Goal: Information Seeking & Learning: Learn about a topic

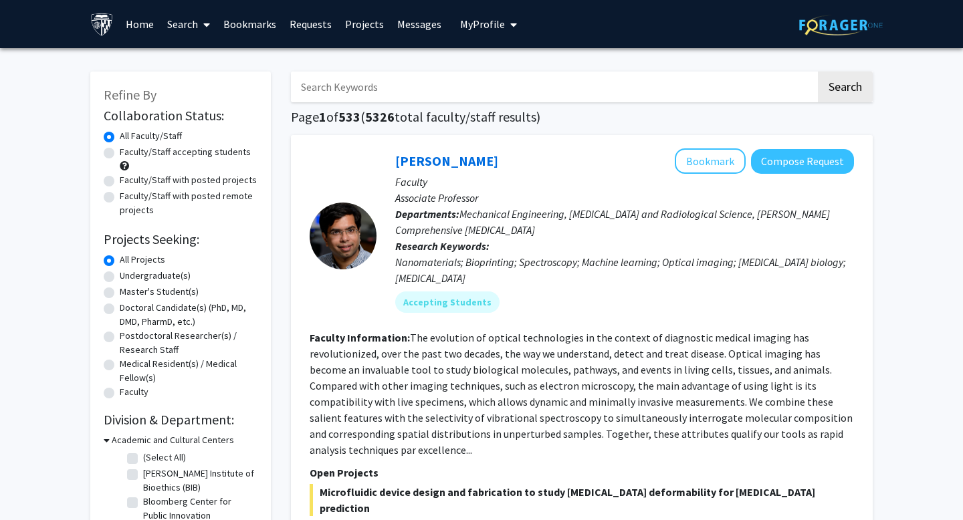
click at [120, 200] on label "Faculty/Staff with posted remote projects" at bounding box center [189, 203] width 138 height 28
click at [120, 198] on input "Faculty/Staff with posted remote projects" at bounding box center [124, 193] width 9 height 9
radio input "true"
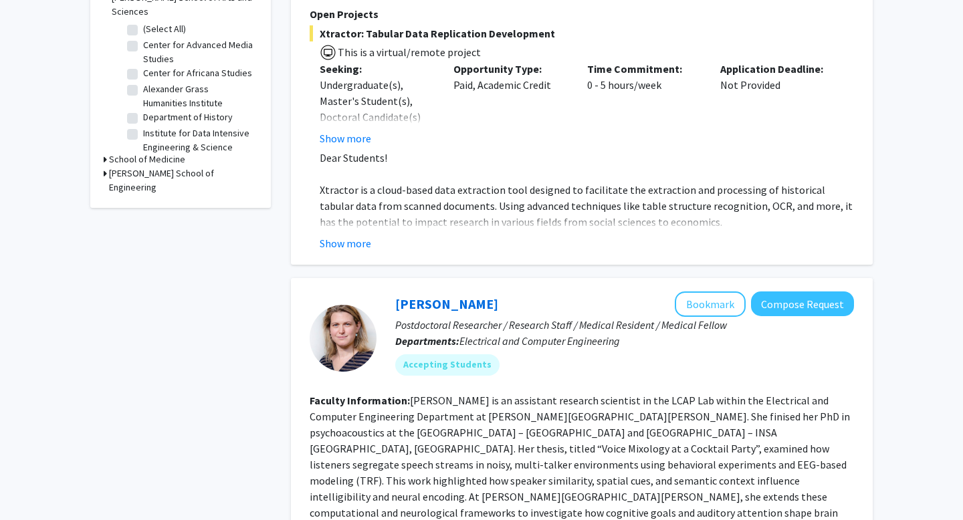
scroll to position [541, 0]
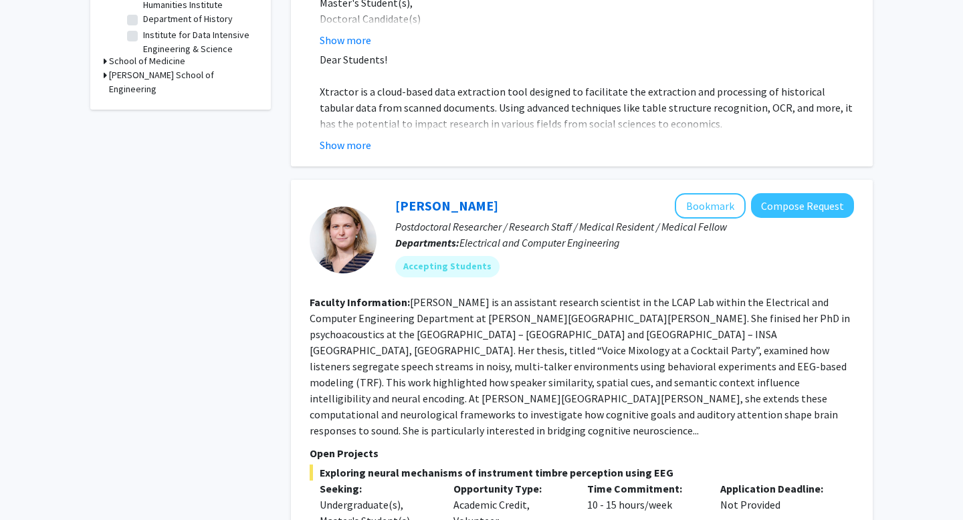
click at [111, 68] on h3 "[PERSON_NAME] School of Engineering" at bounding box center [183, 82] width 148 height 28
click at [147, 68] on h3 "[PERSON_NAME] School of Engineering" at bounding box center [185, 82] width 146 height 28
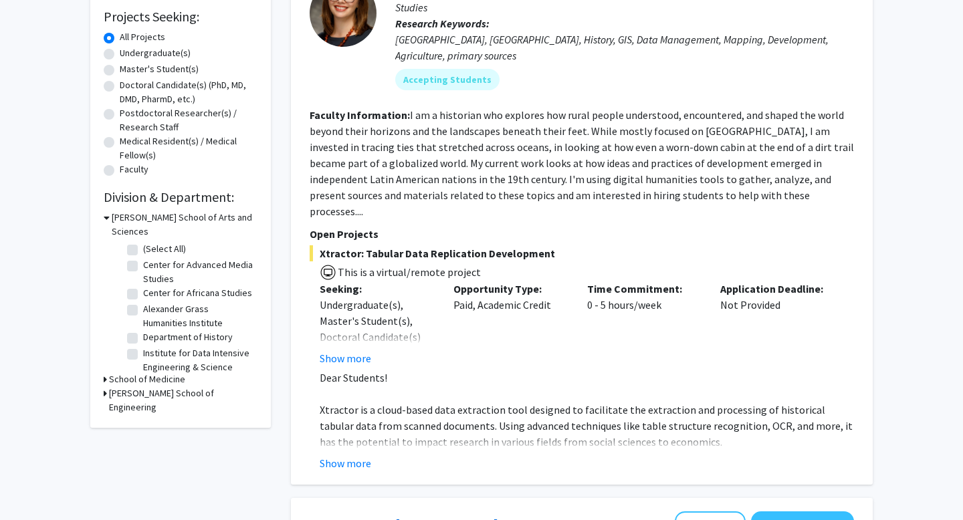
scroll to position [218, 0]
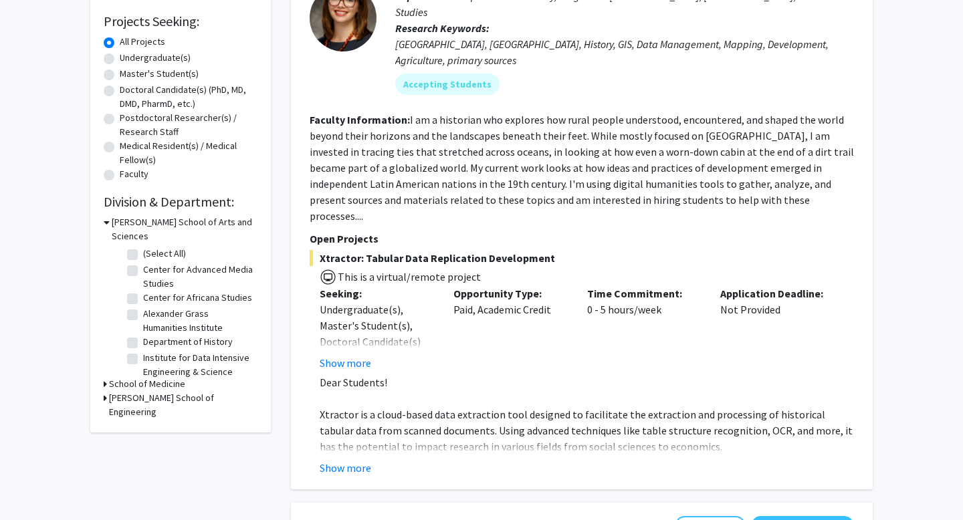
click at [102, 384] on div "Refine By Collaboration Status: Collaboration Status All Faculty/Staff Collabor…" at bounding box center [180, 143] width 181 height 579
click at [109, 391] on h3 "[PERSON_NAME] School of Engineering" at bounding box center [183, 405] width 148 height 28
click at [156, 391] on h3 "[PERSON_NAME] School of Engineering" at bounding box center [185, 405] width 146 height 28
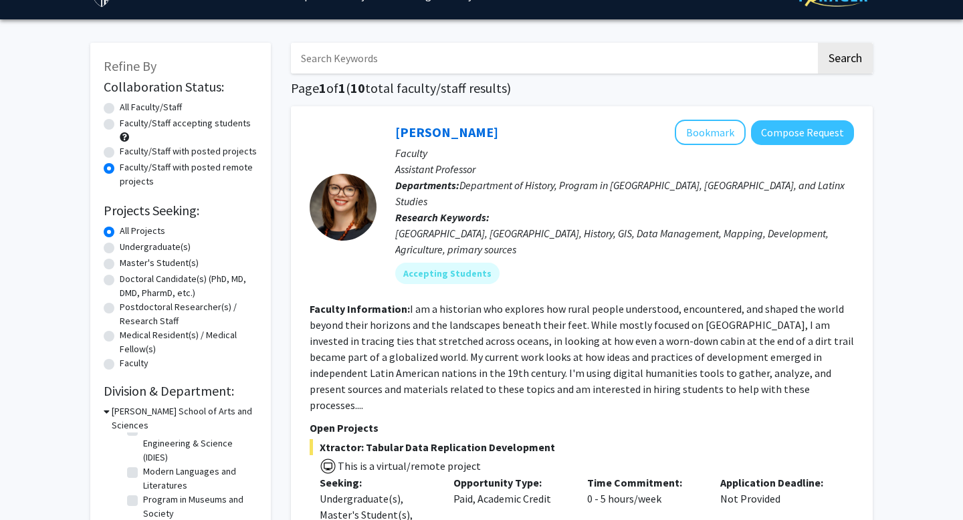
scroll to position [0, 0]
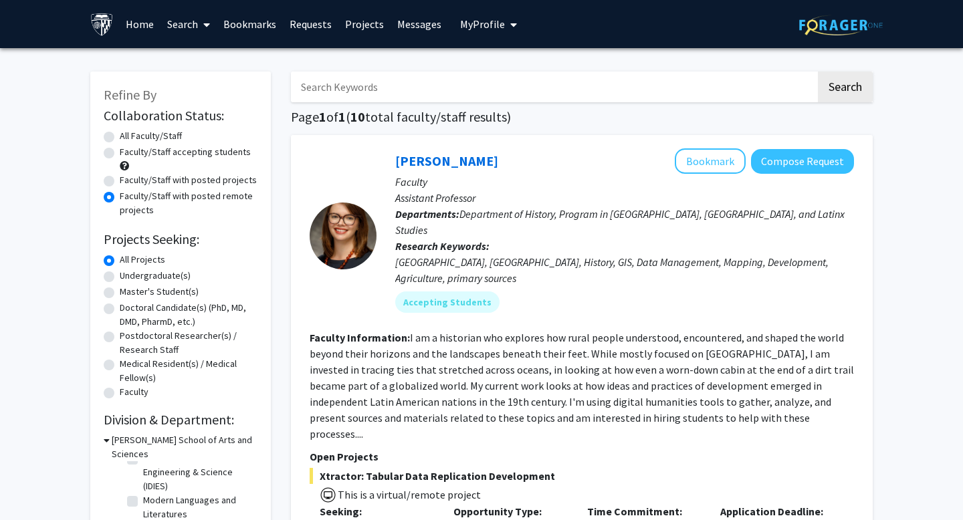
click at [110, 202] on div "Faculty/Staff with posted remote projects" at bounding box center [181, 203] width 154 height 28
click at [120, 199] on label "Faculty/Staff with posted remote projects" at bounding box center [189, 203] width 138 height 28
click at [120, 198] on input "Faculty/Staff with posted remote projects" at bounding box center [124, 193] width 9 height 9
click at [120, 199] on label "Faculty/Staff with posted remote projects" at bounding box center [189, 203] width 138 height 28
click at [120, 198] on input "Faculty/Staff with posted remote projects" at bounding box center [124, 193] width 9 height 9
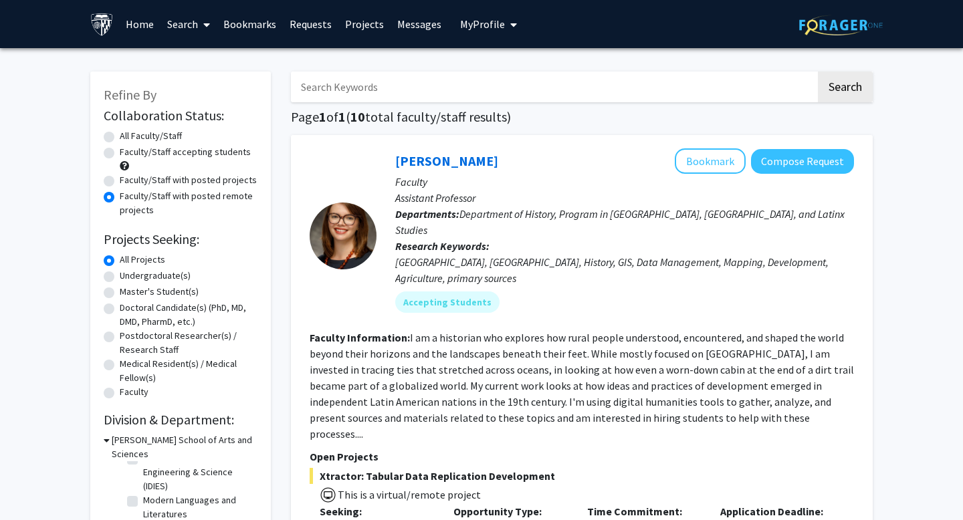
click at [120, 136] on label "All Faculty/Staff" at bounding box center [151, 136] width 62 height 14
click at [120, 136] on input "All Faculty/Staff" at bounding box center [124, 133] width 9 height 9
radio input "true"
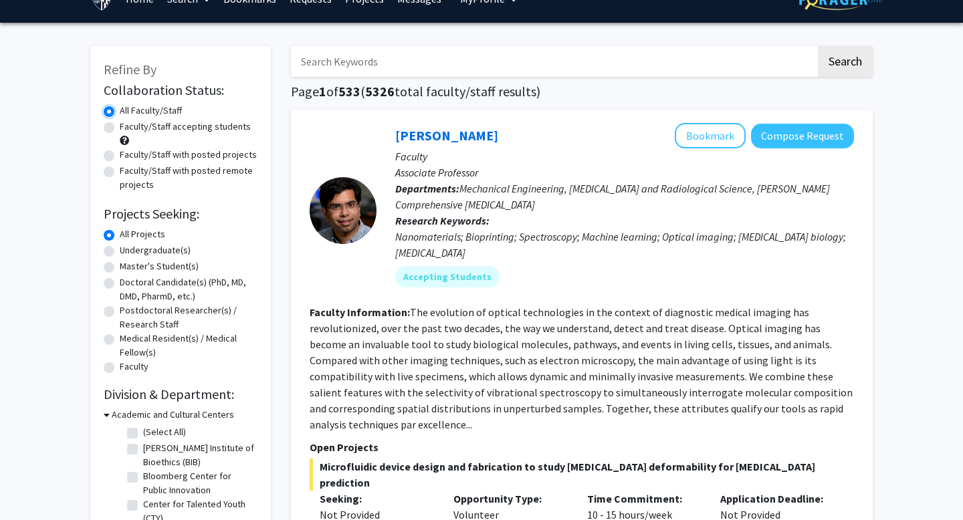
scroll to position [34, 0]
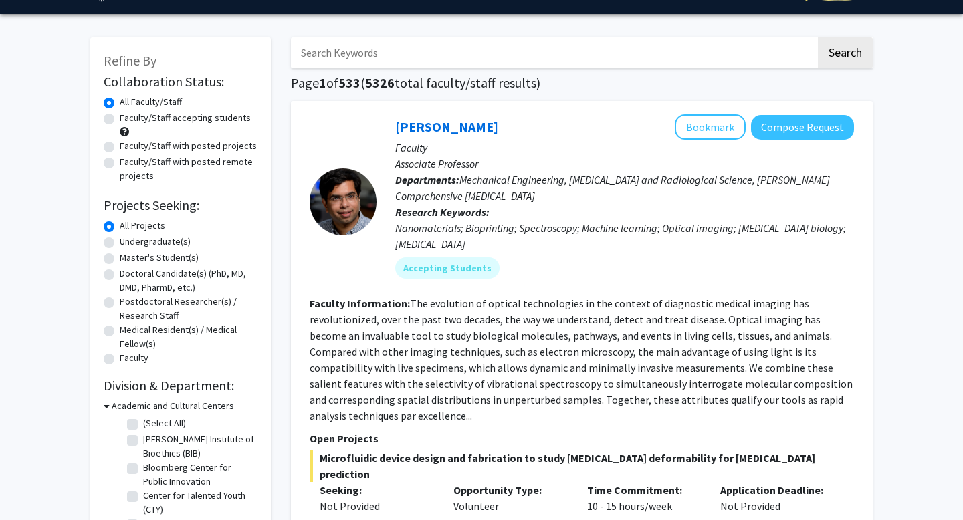
click at [120, 118] on label "Faculty/Staff accepting students" at bounding box center [185, 118] width 131 height 14
click at [120, 118] on input "Faculty/Staff accepting students" at bounding box center [124, 115] width 9 height 9
radio input "true"
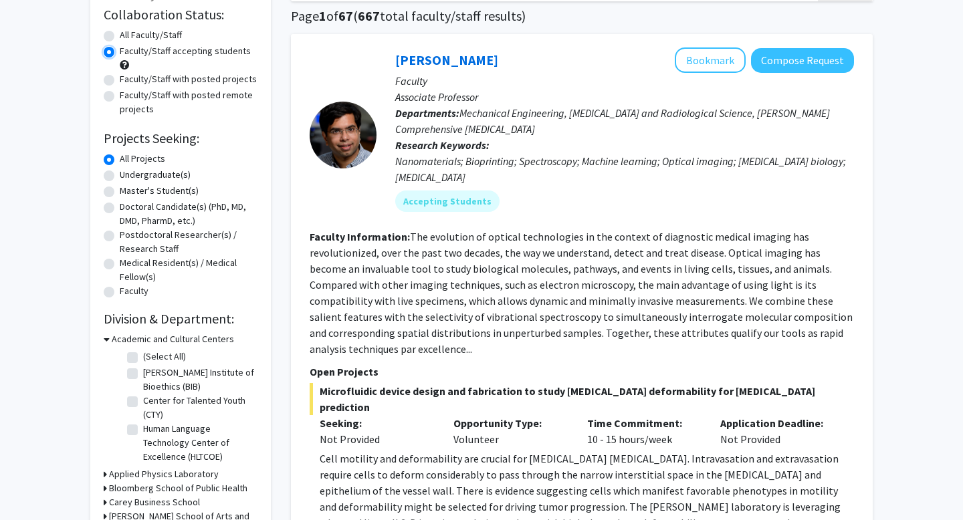
scroll to position [439, 0]
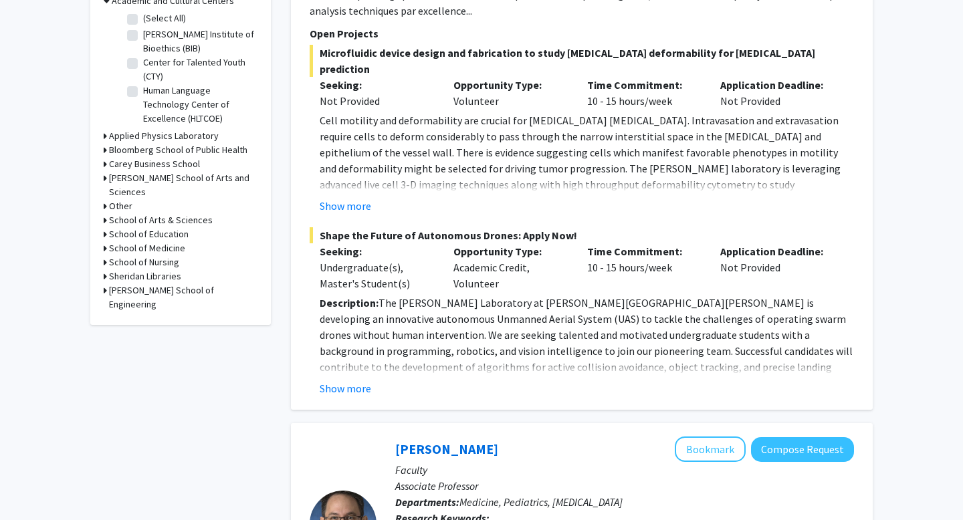
click at [105, 283] on icon at bounding box center [105, 290] width 3 height 14
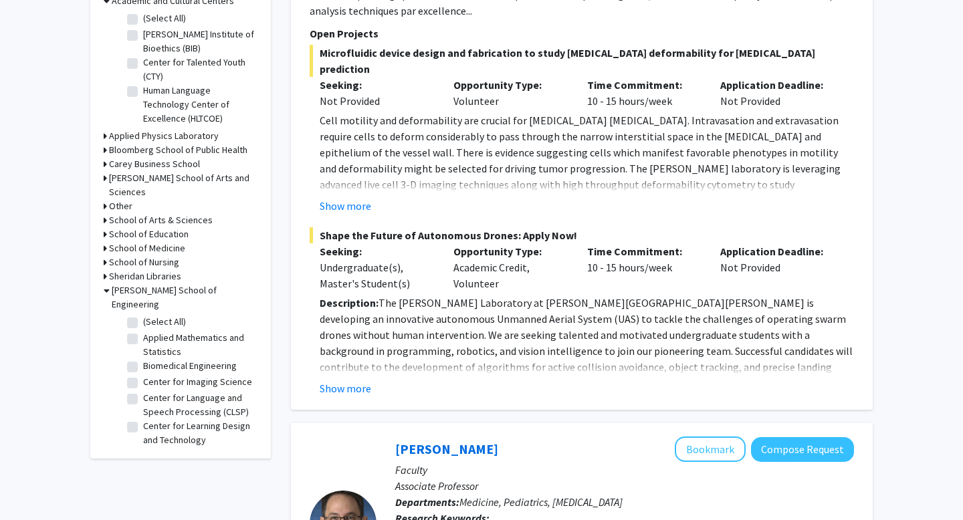
click at [143, 359] on label "Biomedical Engineering" at bounding box center [190, 366] width 94 height 14
click at [143, 359] on input "Biomedical Engineering" at bounding box center [147, 363] width 9 height 9
checkbox input "true"
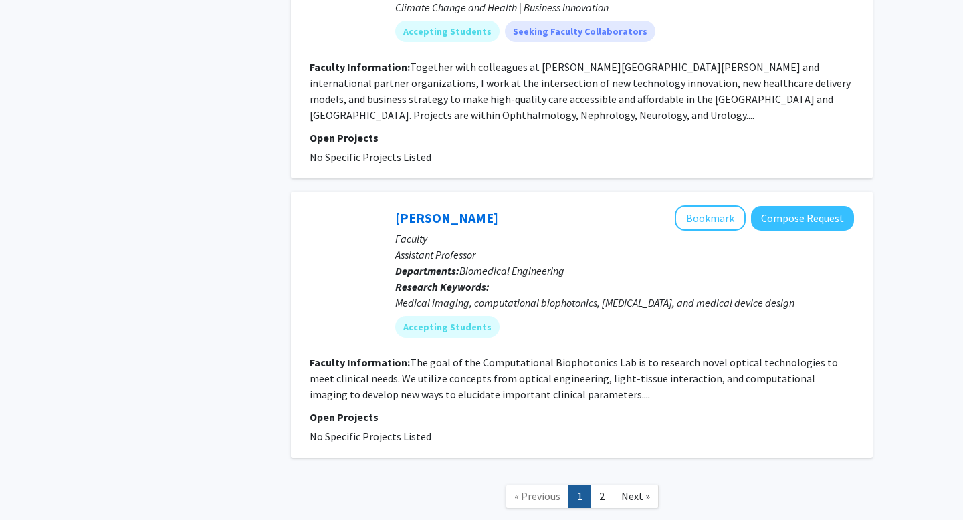
scroll to position [3251, 0]
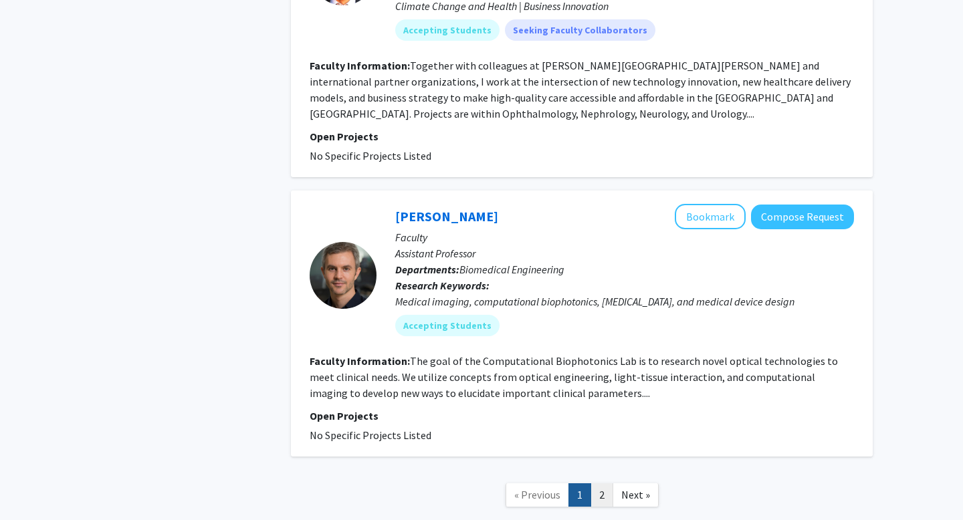
click at [604, 483] on link "2" at bounding box center [601, 494] width 23 height 23
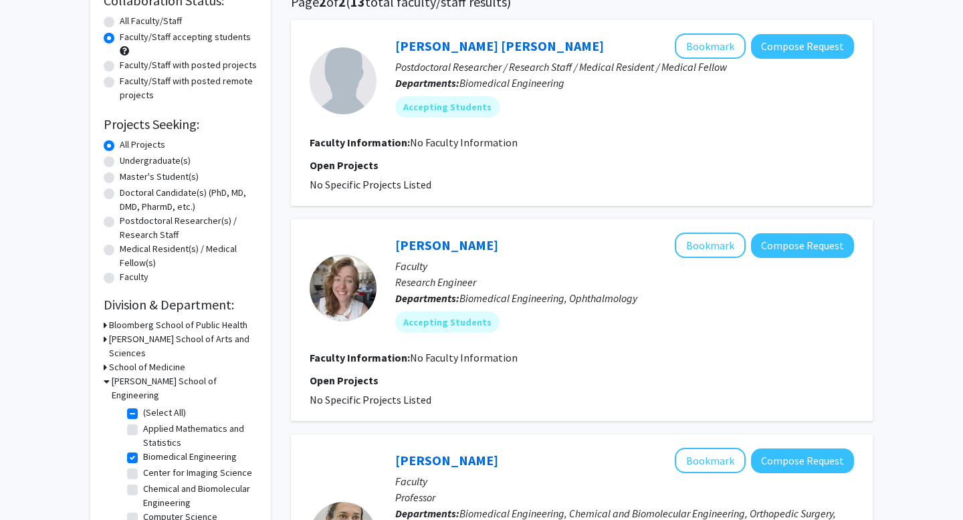
scroll to position [142, 0]
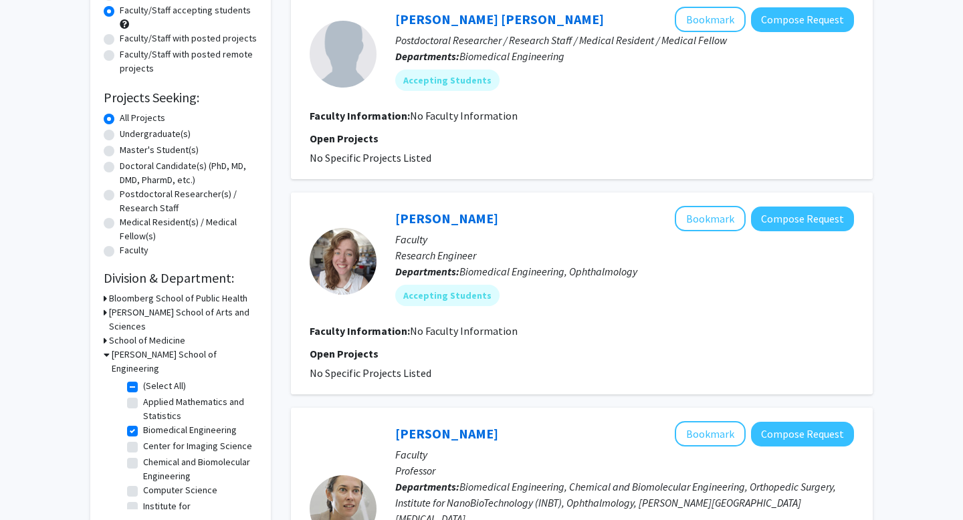
click at [120, 145] on label "Master's Student(s)" at bounding box center [159, 150] width 79 height 14
click at [120, 145] on input "Master's Student(s)" at bounding box center [124, 147] width 9 height 9
radio input "true"
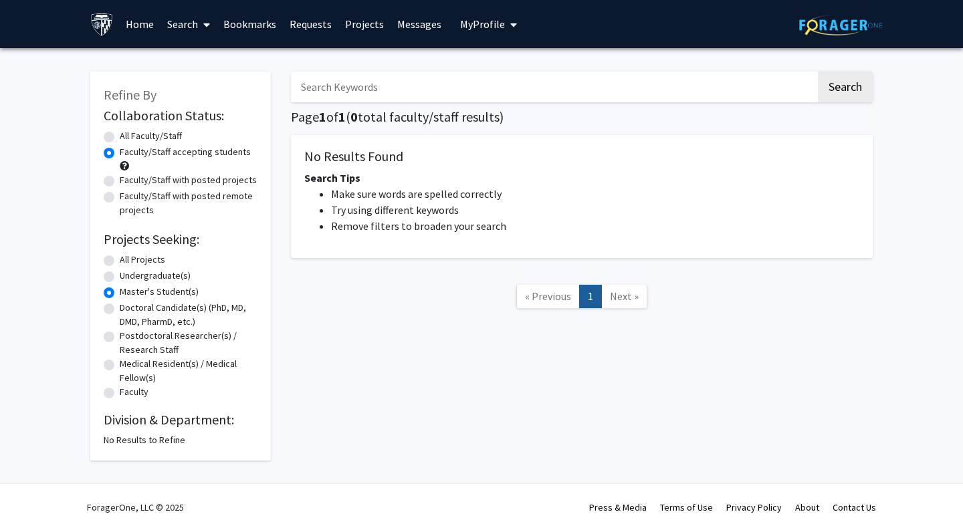
click at [120, 138] on label "All Faculty/Staff" at bounding box center [151, 136] width 62 height 14
click at [120, 138] on input "All Faculty/Staff" at bounding box center [124, 133] width 9 height 9
radio input "true"
click at [120, 310] on label "Doctoral Candidate(s) (PhD, MD, DMD, PharmD, etc.)" at bounding box center [189, 315] width 138 height 28
click at [120, 310] on input "Doctoral Candidate(s) (PhD, MD, DMD, PharmD, etc.)" at bounding box center [124, 305] width 9 height 9
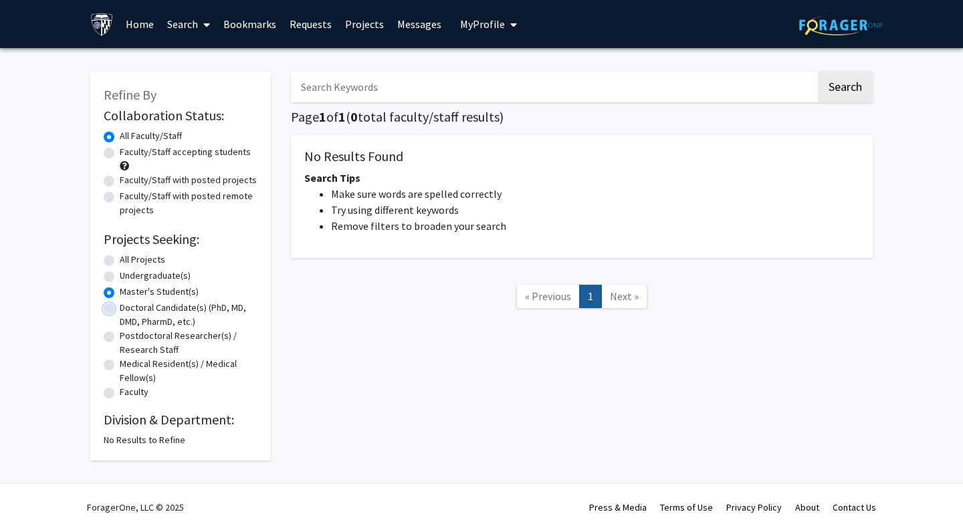
radio input "true"
click at [120, 332] on label "Postdoctoral Researcher(s) / Research Staff" at bounding box center [189, 343] width 138 height 28
click at [120, 332] on input "Postdoctoral Researcher(s) / Research Staff" at bounding box center [124, 333] width 9 height 9
radio input "true"
click at [120, 257] on label "All Projects" at bounding box center [142, 260] width 45 height 14
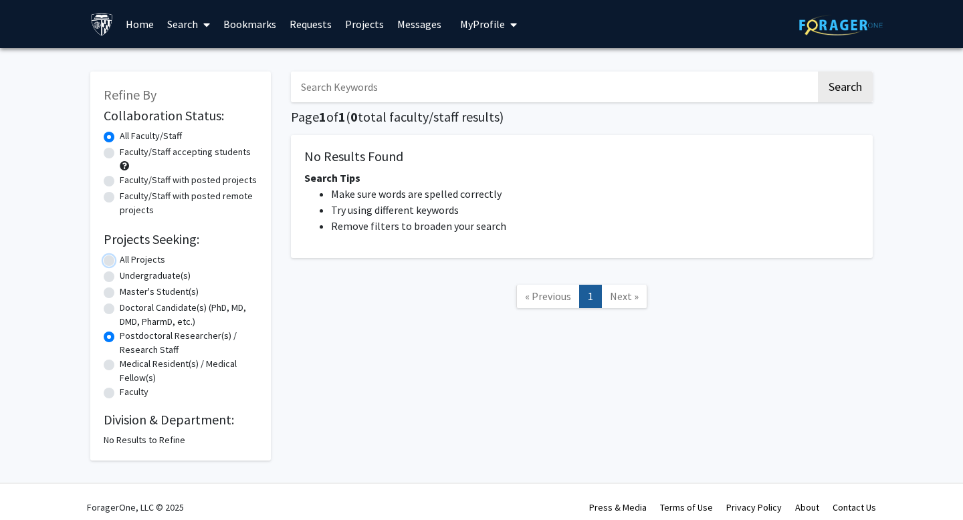
click at [120, 257] on input "All Projects" at bounding box center [124, 257] width 9 height 9
radio input "true"
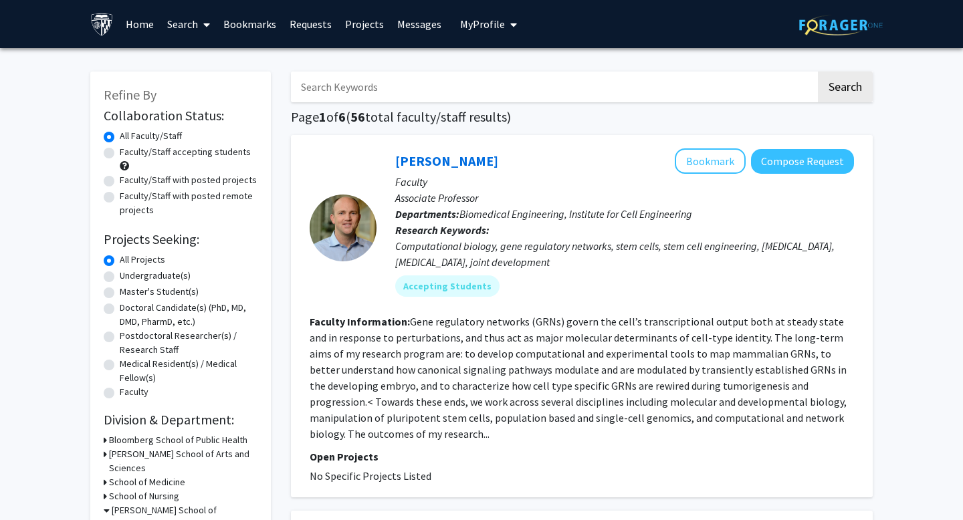
click at [120, 152] on label "Faculty/Staff accepting students" at bounding box center [185, 152] width 131 height 14
click at [120, 152] on input "Faculty/Staff accepting students" at bounding box center [124, 149] width 9 height 9
radio input "true"
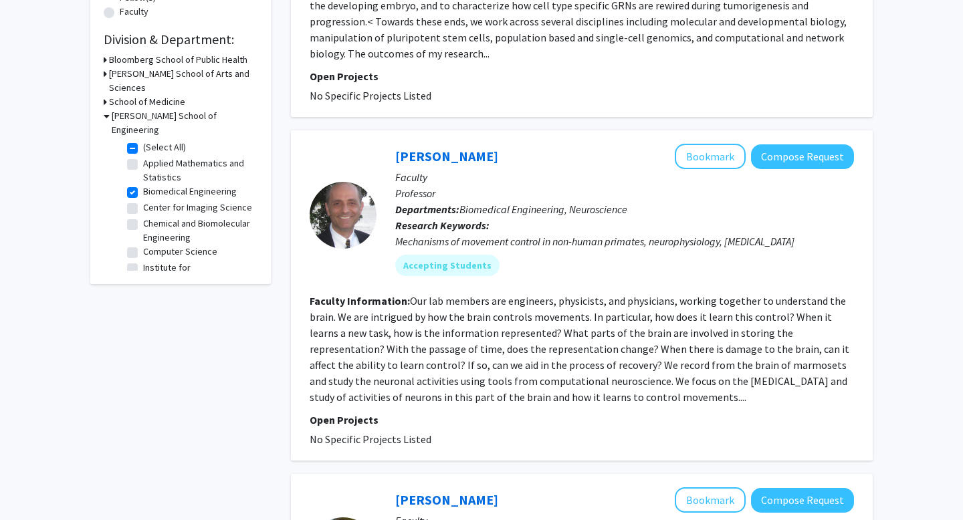
scroll to position [396, 0]
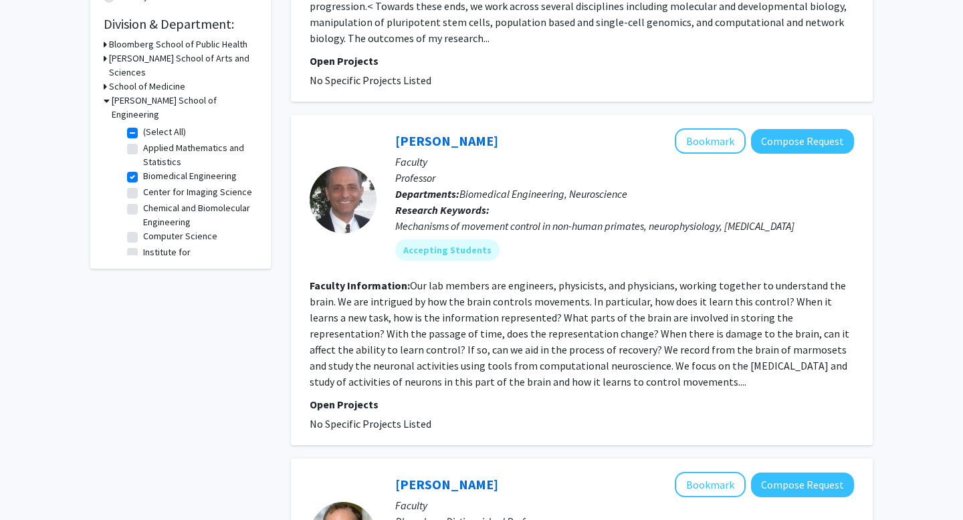
click at [143, 169] on label "Biomedical Engineering" at bounding box center [190, 176] width 94 height 14
click at [143, 169] on input "Biomedical Engineering" at bounding box center [147, 173] width 9 height 9
checkbox input "false"
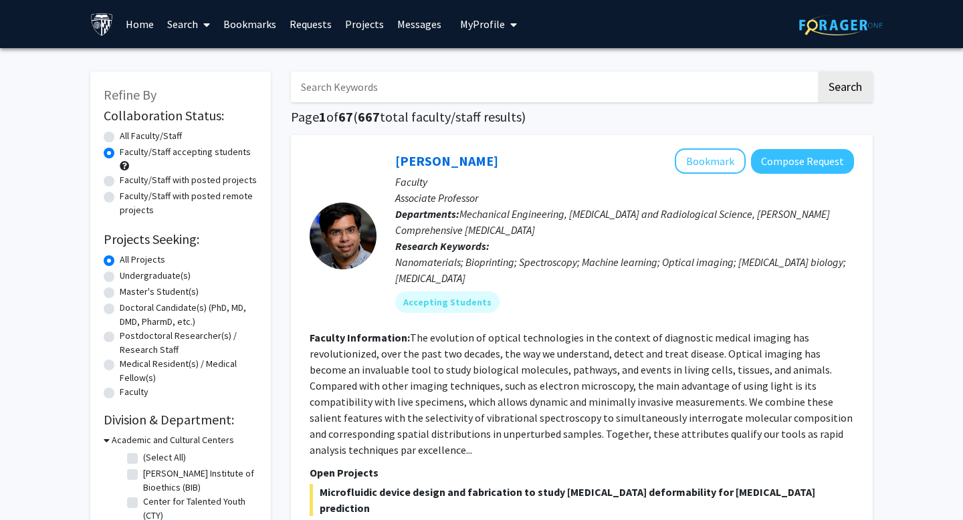
click at [439, 94] on input "Search Keywords" at bounding box center [553, 87] width 525 height 31
type input "mechanical engineering"
click at [818, 72] on button "Search" at bounding box center [845, 87] width 55 height 31
radio input "true"
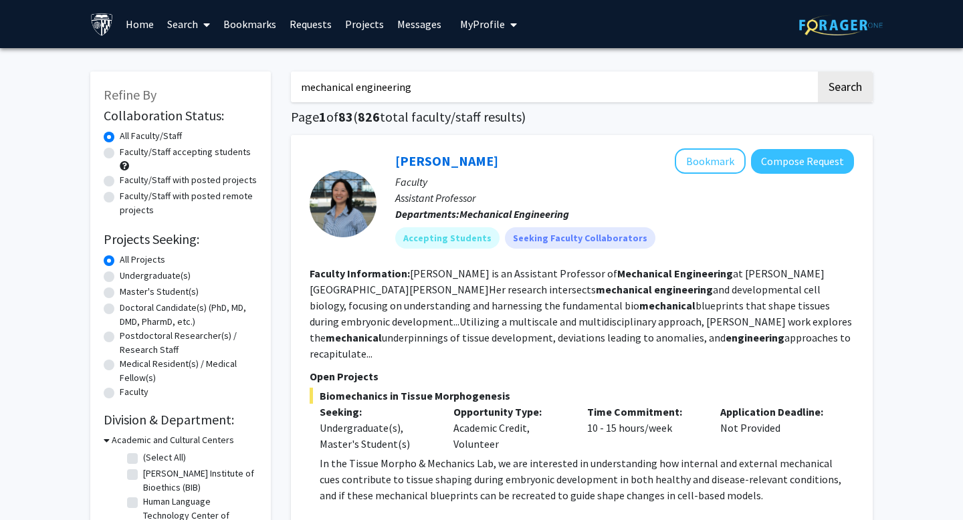
scroll to position [300, 0]
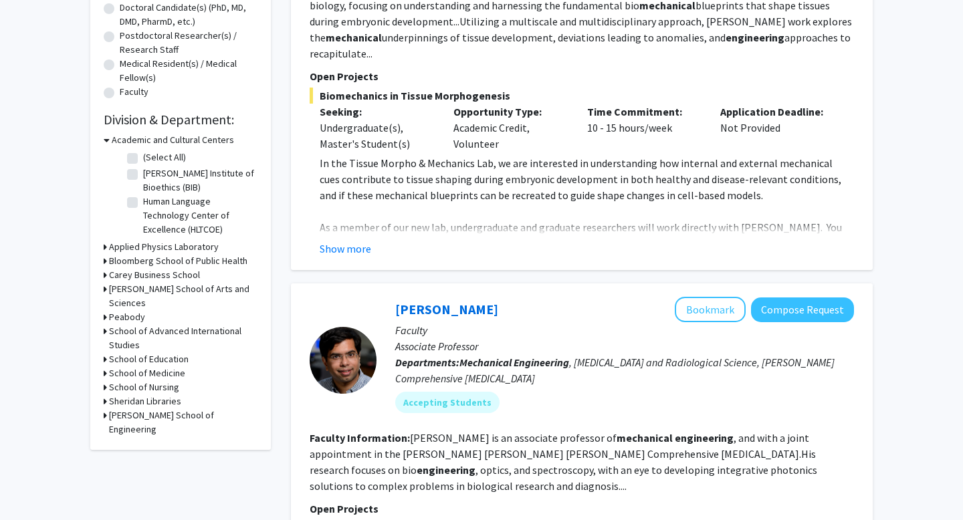
click at [109, 409] on h3 "[PERSON_NAME] School of Engineering" at bounding box center [183, 423] width 148 height 28
click at [143, 440] on label "(Select All)" at bounding box center [164, 447] width 43 height 14
click at [143, 440] on input "(Select All)" at bounding box center [147, 444] width 9 height 9
checkbox input "true"
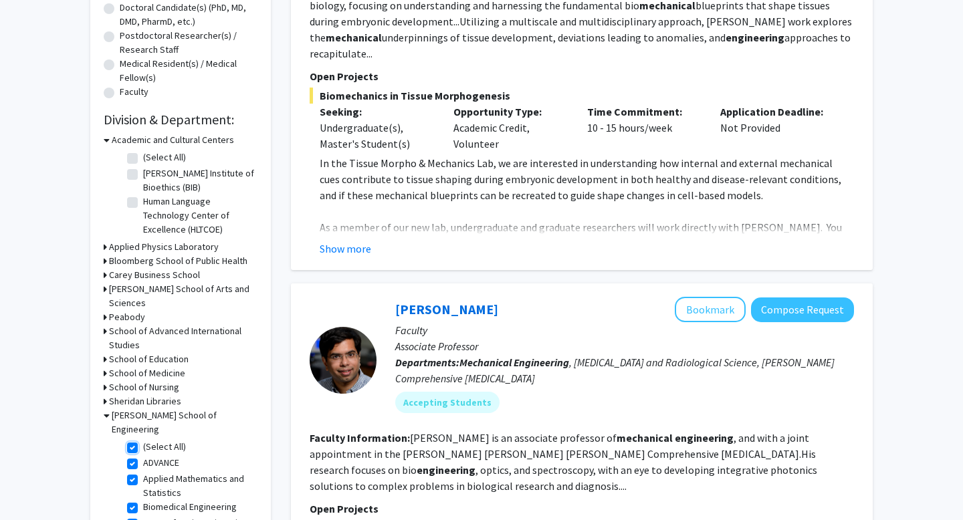
checkbox input "true"
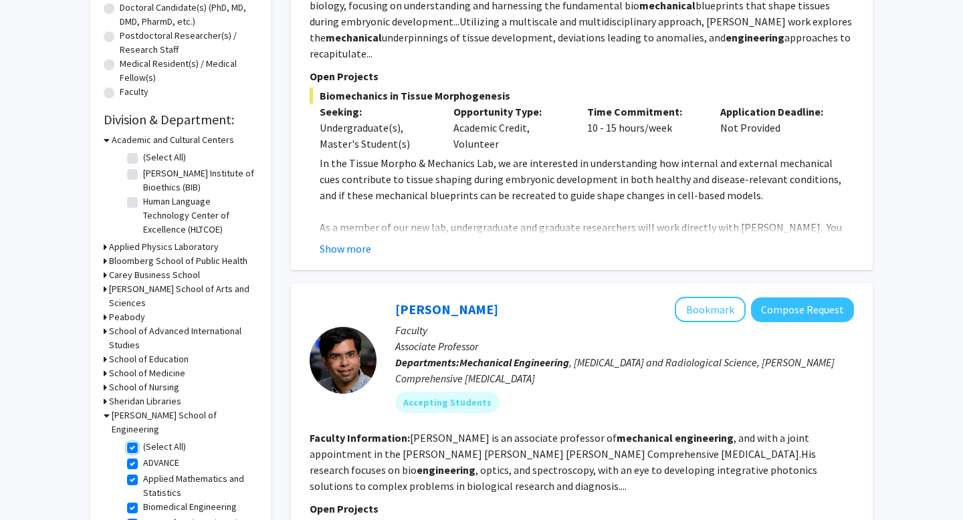
checkbox input "true"
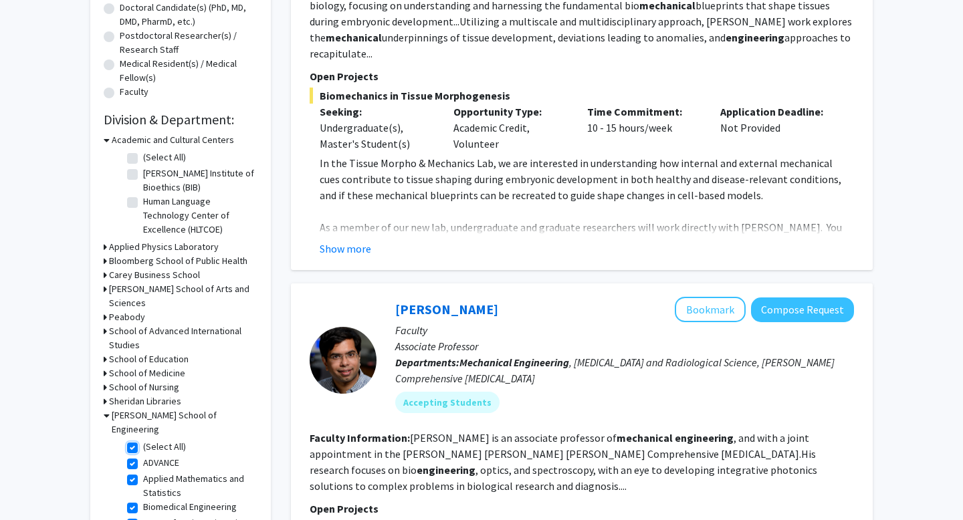
checkbox input "true"
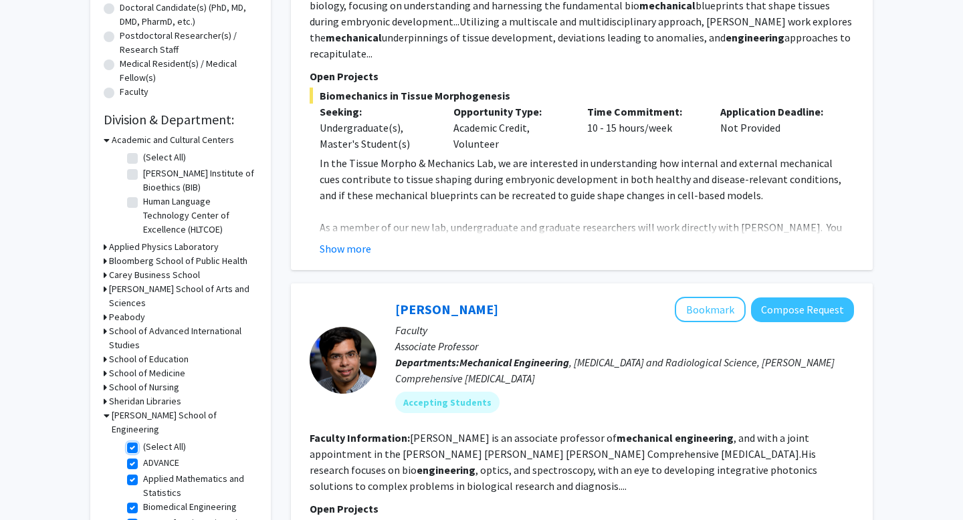
checkbox input "true"
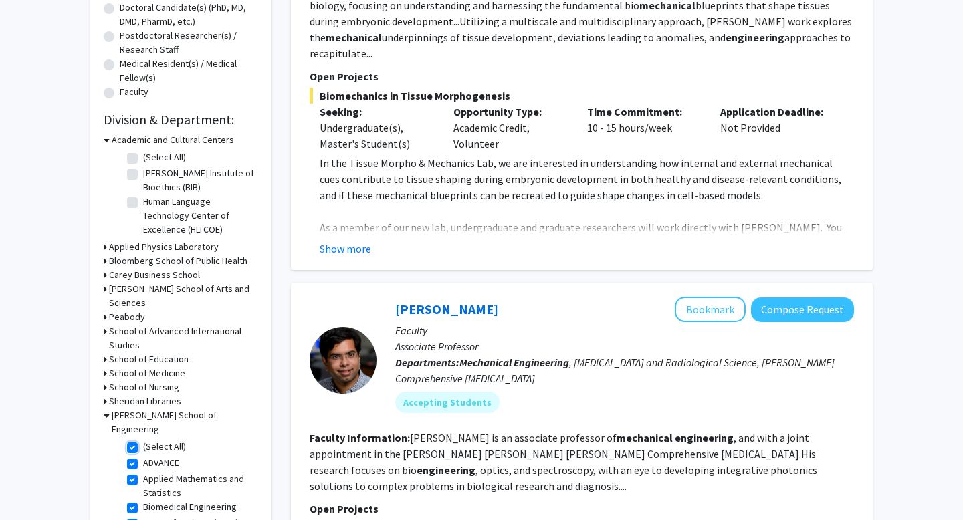
checkbox input "true"
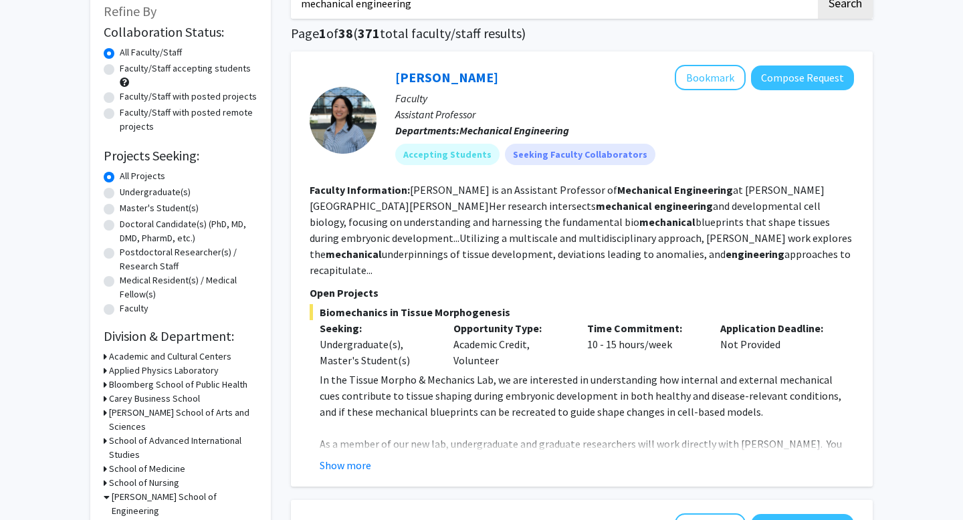
scroll to position [86, 0]
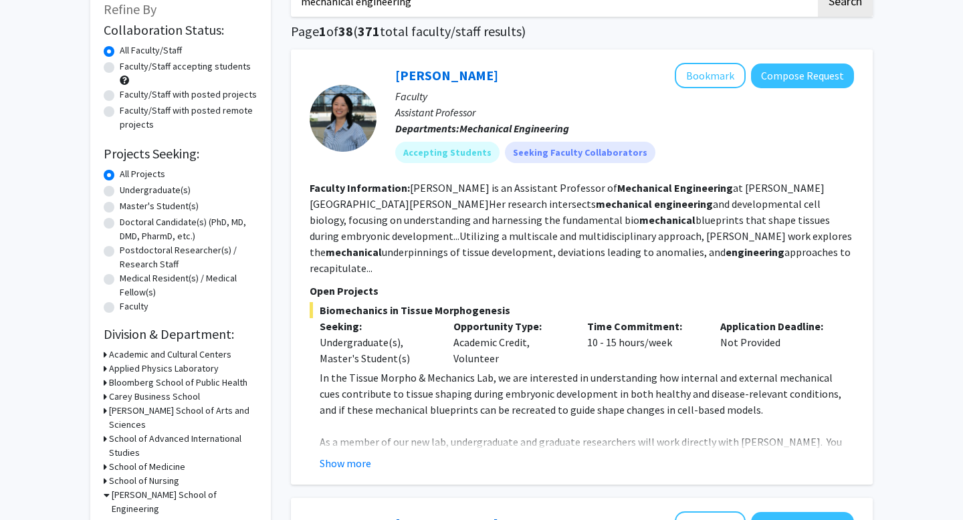
click at [120, 67] on label "Faculty/Staff accepting students" at bounding box center [185, 67] width 131 height 14
click at [120, 67] on input "Faculty/Staff accepting students" at bounding box center [124, 64] width 9 height 9
radio input "true"
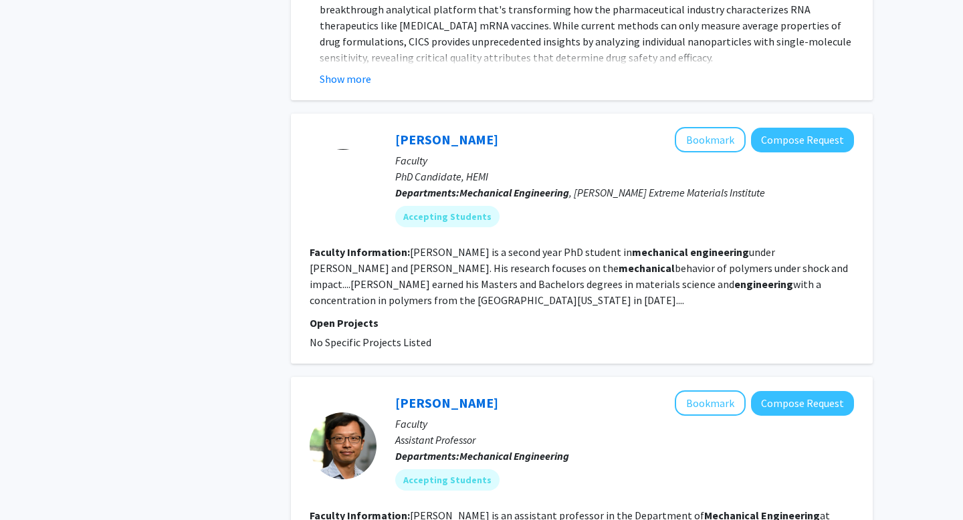
scroll to position [2171, 0]
